Goal: Task Accomplishment & Management: Manage account settings

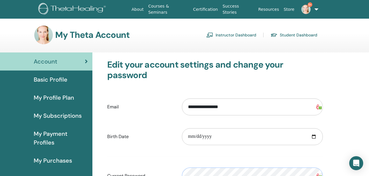
click at [238, 34] on link "Instructor Dashboard" at bounding box center [232, 34] width 50 height 9
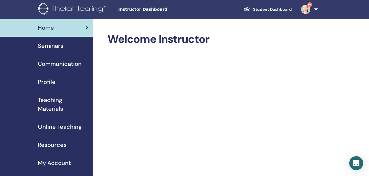
click at [46, 47] on span "Seminars" at bounding box center [51, 45] width 26 height 9
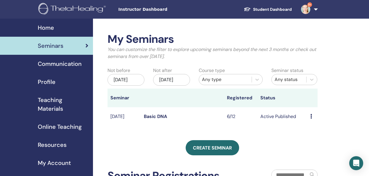
click at [157, 119] on link "Basic DNA" at bounding box center [155, 116] width 23 height 6
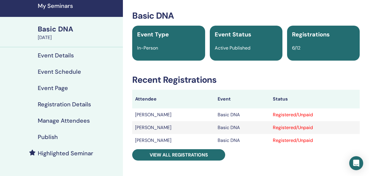
scroll to position [23, 0]
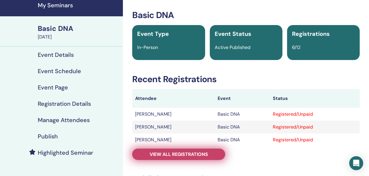
click at [165, 154] on span "View all registrations" at bounding box center [179, 154] width 58 height 6
